Goal: Information Seeking & Learning: Learn about a topic

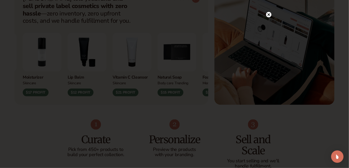
scroll to position [232, 0]
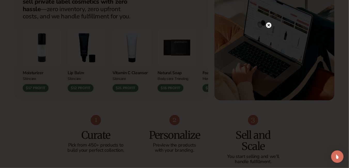
click at [271, 26] on div at bounding box center [174, 84] width 349 height 168
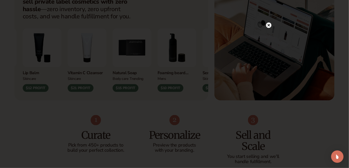
click at [269, 25] on circle at bounding box center [268, 24] width 5 height 5
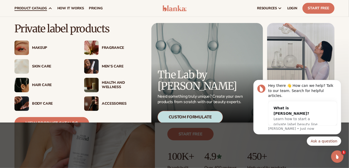
scroll to position [21, 0]
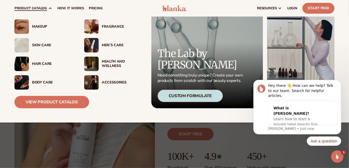
click at [113, 26] on div "Fragrance" at bounding box center [123, 27] width 42 height 4
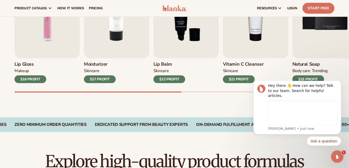
scroll to position [155, 0]
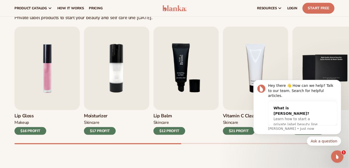
click at [192, 71] on img "3 / 9" at bounding box center [185, 68] width 65 height 83
click at [184, 78] on img "3 / 9" at bounding box center [185, 68] width 65 height 83
click at [172, 130] on div "$12 PROFIT" at bounding box center [169, 131] width 32 height 8
click at [184, 60] on img "3 / 9" at bounding box center [185, 68] width 65 height 83
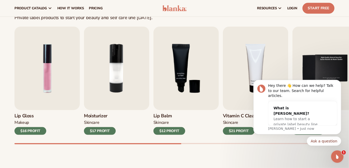
drag, startPoint x: 298, startPoint y: 158, endPoint x: 294, endPoint y: 157, distance: 4.5
click at [297, 159] on body "Hey there 👋 How can we help? Talk to our team. Search for helpful articles. Wha…" at bounding box center [296, 122] width 99 height 82
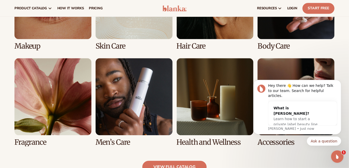
scroll to position [414, 0]
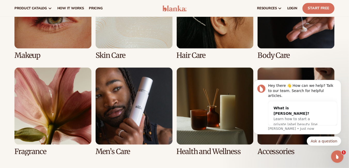
click at [189, 100] on link "7 / 8" at bounding box center [215, 111] width 77 height 88
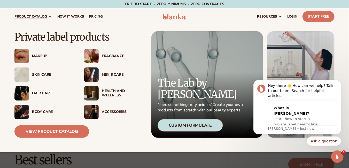
click at [46, 73] on div "Skin Care" at bounding box center [53, 75] width 42 height 4
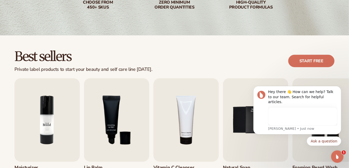
click at [47, 118] on img "2 / 9" at bounding box center [46, 119] width 65 height 83
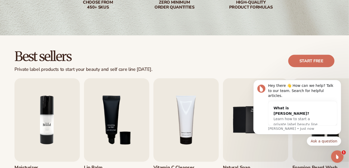
click at [50, 126] on img "2 / 9" at bounding box center [46, 119] width 65 height 83
click at [308, 49] on div "Best sellers Private label products to start your beauty and self care line tod…" at bounding box center [174, 127] width 349 height 185
click at [301, 61] on link "Start free" at bounding box center [311, 61] width 46 height 12
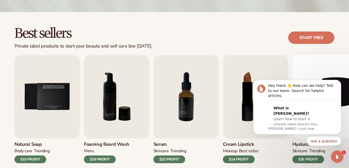
scroll to position [129, 0]
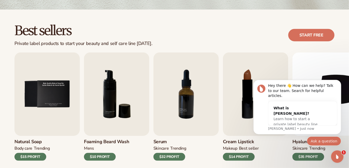
click at [331, 145] on button "Ask a question" at bounding box center [324, 140] width 34 height 9
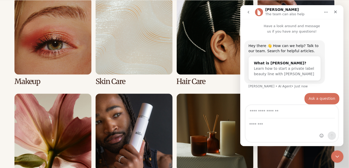
scroll to position [4, 0]
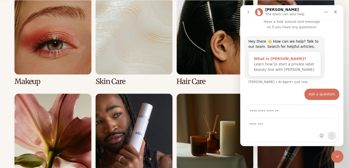
click at [276, 58] on div "What is Blanka?" at bounding box center [284, 58] width 61 height 5
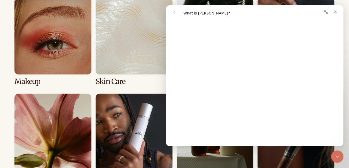
scroll to position [103, 0]
click at [337, 13] on icon "Close" at bounding box center [335, 12] width 4 height 4
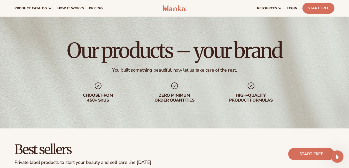
scroll to position [0, 0]
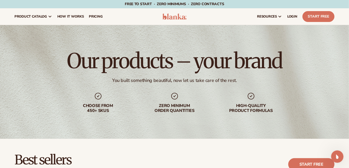
click at [169, 15] on img at bounding box center [174, 16] width 24 height 6
